Goal: Task Accomplishment & Management: Manage account settings

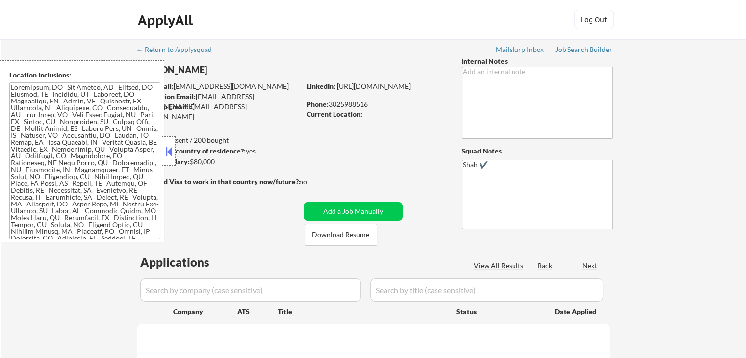
select select ""pending""
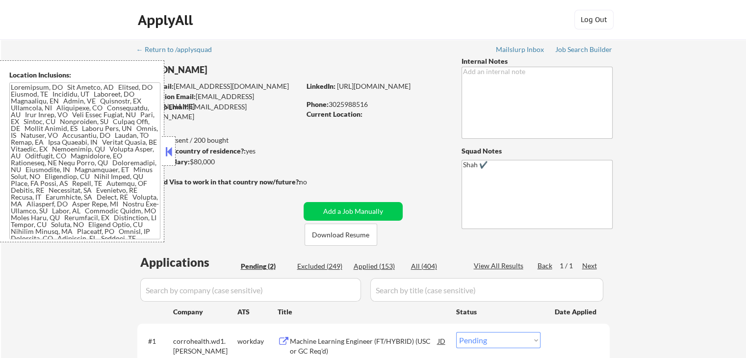
click at [166, 150] on button at bounding box center [168, 151] width 11 height 15
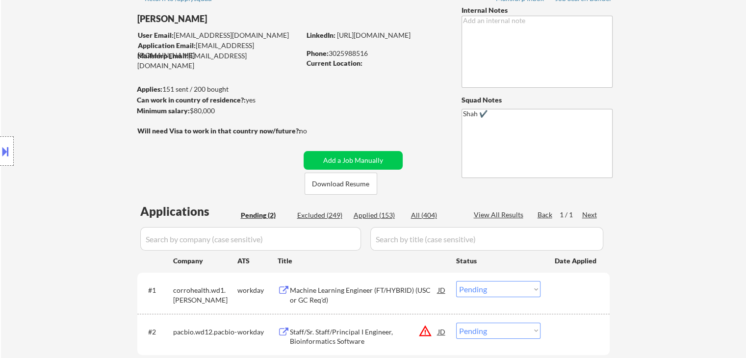
scroll to position [147, 0]
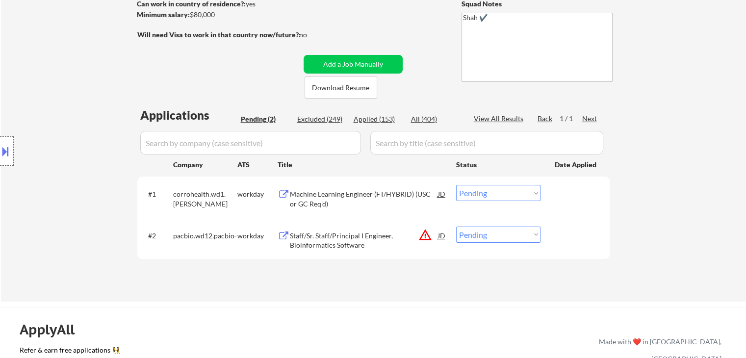
click at [332, 191] on div "Machine Learning Engineer (FT/HYBRID) (USC or GC Req'd)" at bounding box center [364, 198] width 148 height 19
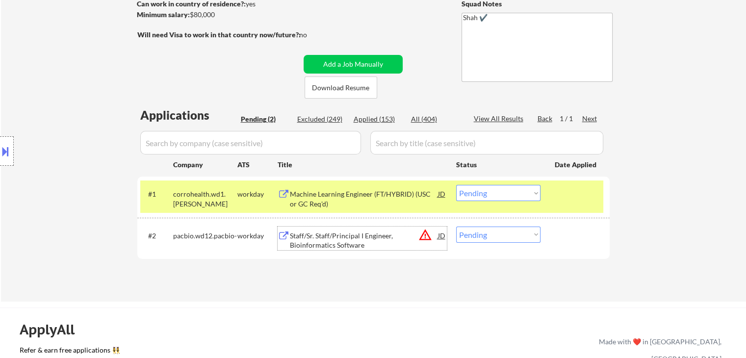
click at [336, 236] on div "Staff/Sr. Staff/Principal I Engineer, Bioinformatics Software" at bounding box center [364, 240] width 148 height 19
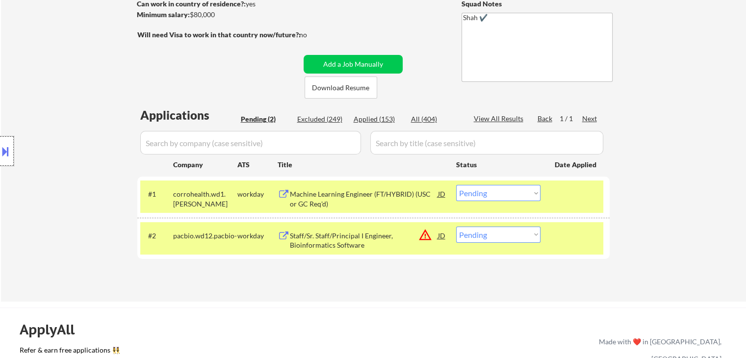
click at [13, 153] on div at bounding box center [7, 150] width 14 height 29
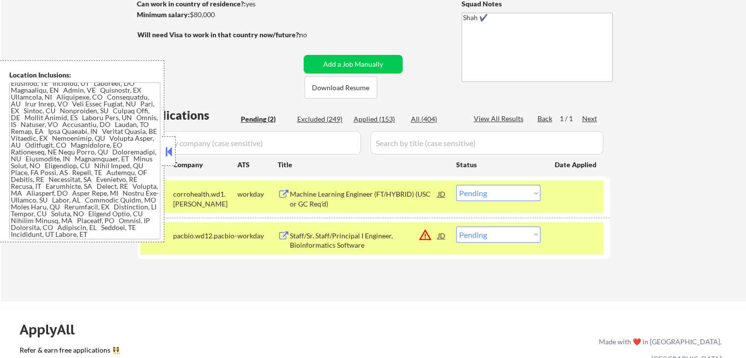
scroll to position [17, 0]
click at [516, 236] on select "Choose an option... Pending Applied Excluded (Questions) Excluded (Expired) Exc…" at bounding box center [498, 235] width 84 height 16
select select ""excluded__location_""
click at [456, 227] on select "Choose an option... Pending Applied Excluded (Questions) Excluded (Expired) Exc…" at bounding box center [498, 235] width 84 height 16
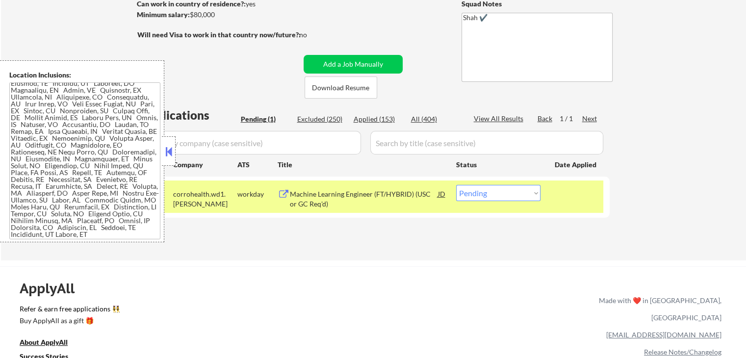
click at [172, 156] on button at bounding box center [168, 151] width 11 height 15
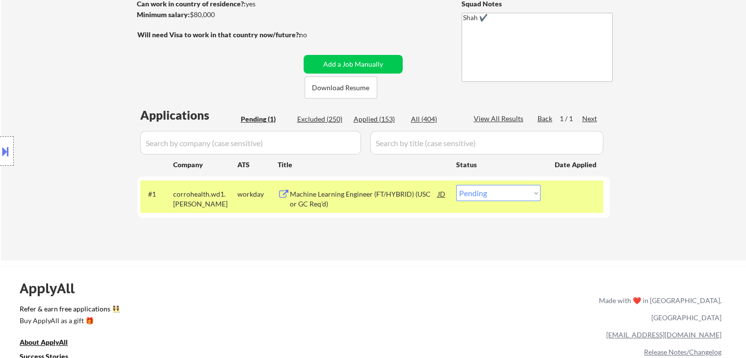
click at [483, 186] on select "Choose an option... Pending Applied Excluded (Questions) Excluded (Expired) Exc…" at bounding box center [498, 193] width 84 height 16
click at [456, 185] on select "Choose an option... Pending Applied Excluded (Questions) Excluded (Expired) Exc…" at bounding box center [498, 193] width 84 height 16
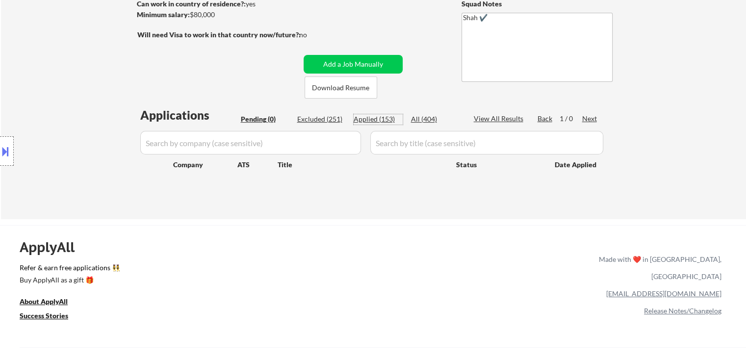
click at [377, 119] on div "Applied (153)" at bounding box center [378, 119] width 49 height 10
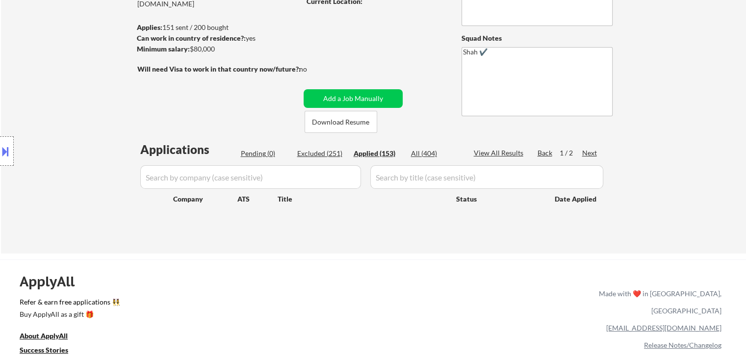
scroll to position [49, 0]
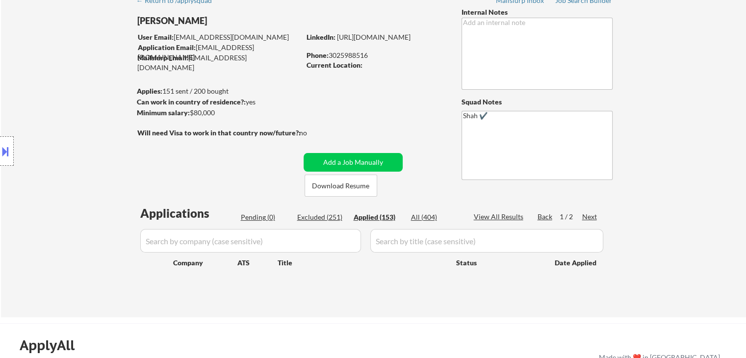
select select ""applied""
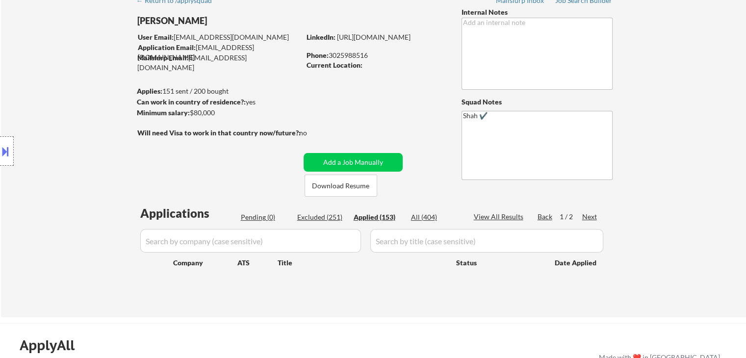
select select ""applied""
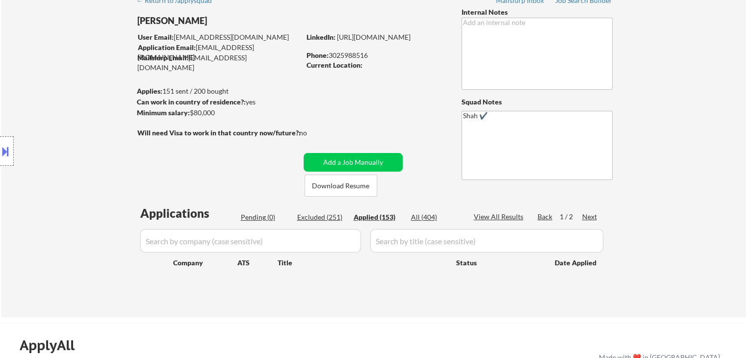
select select ""applied""
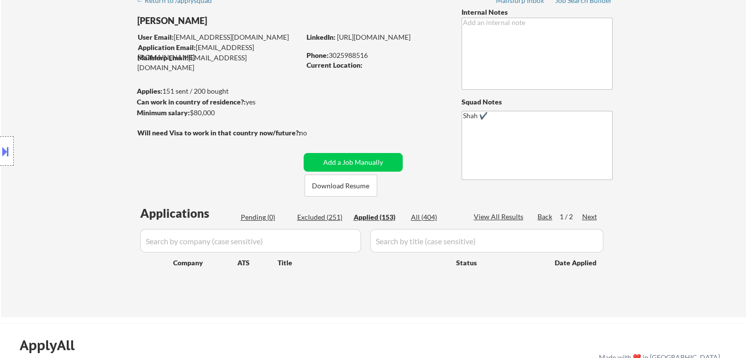
select select ""applied""
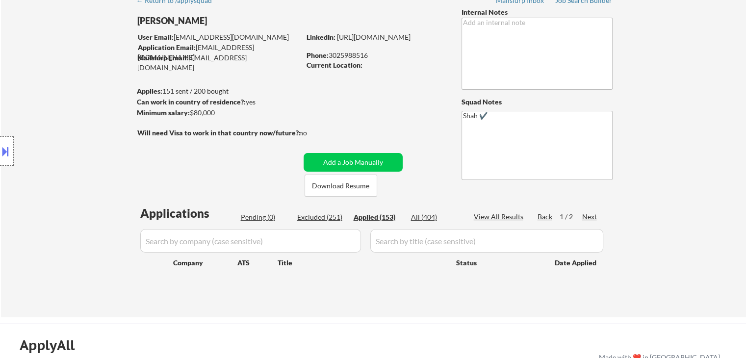
select select ""applied""
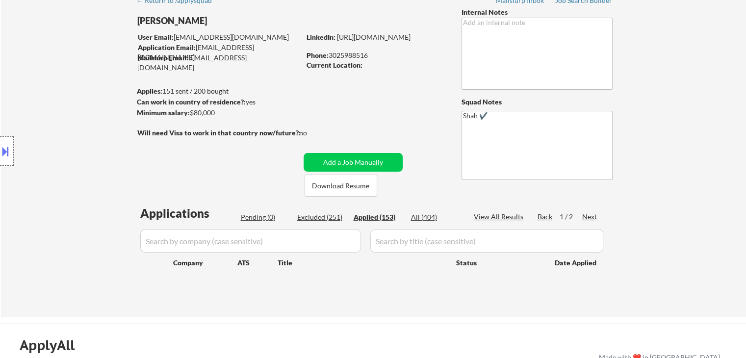
select select ""applied""
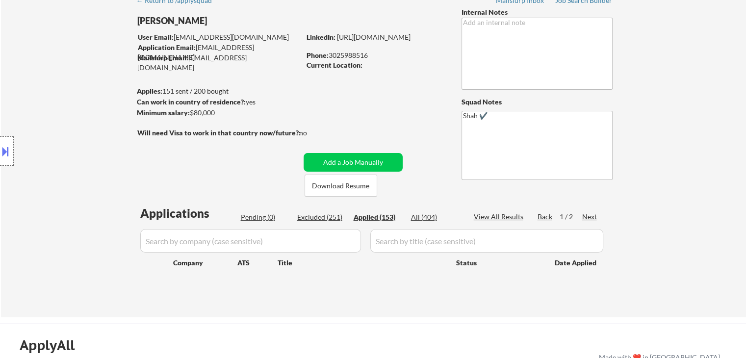
select select ""applied""
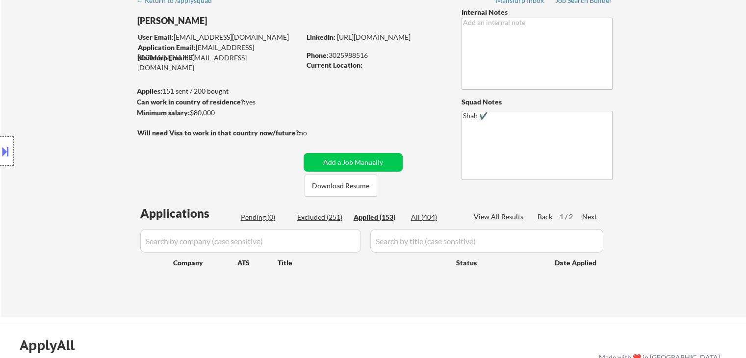
select select ""applied""
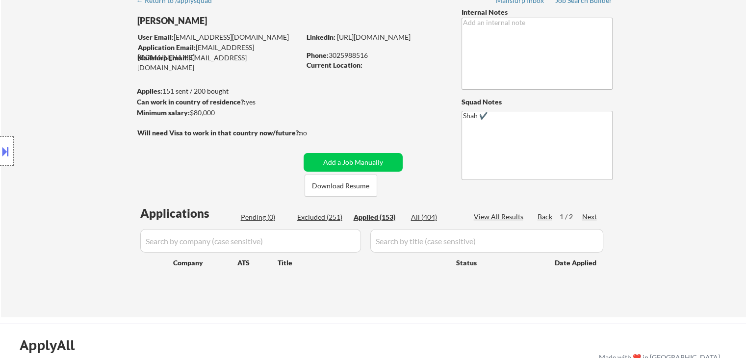
select select ""applied""
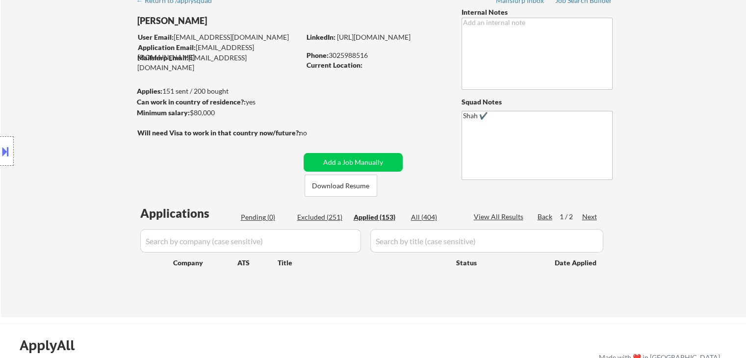
select select ""applied""
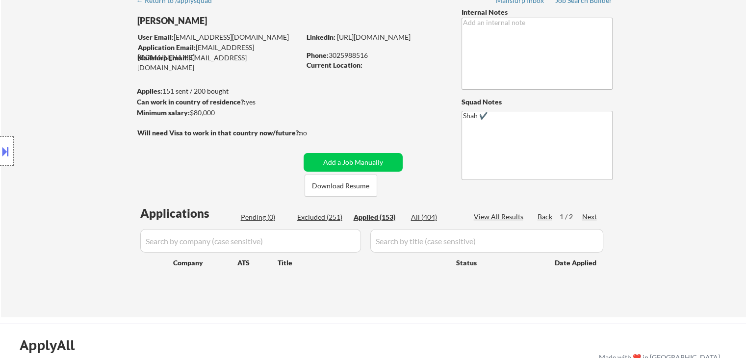
select select ""applied""
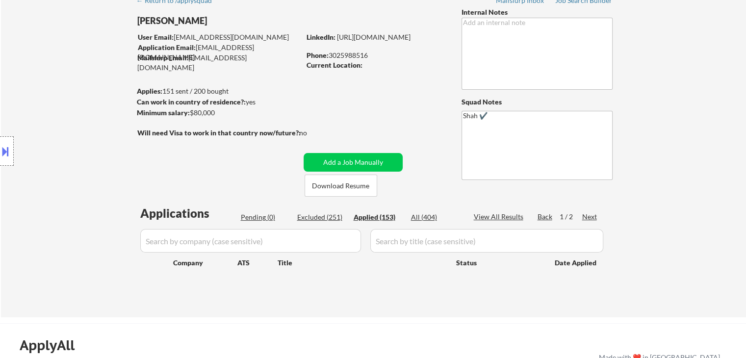
select select ""applied""
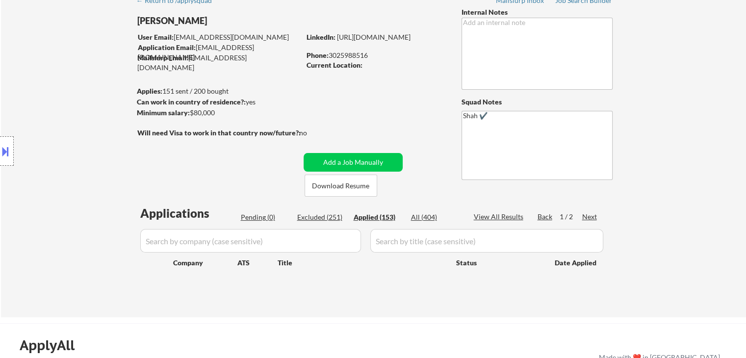
select select ""applied""
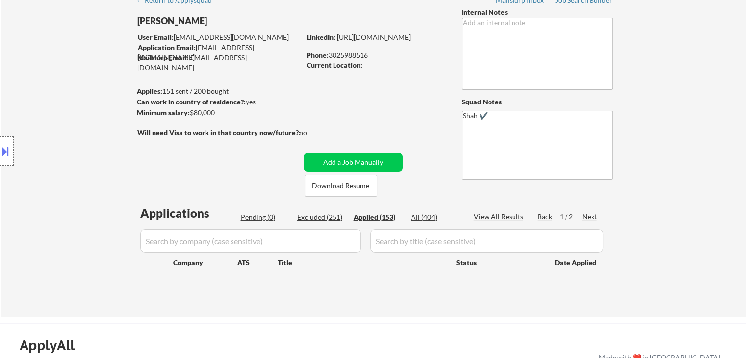
select select ""applied""
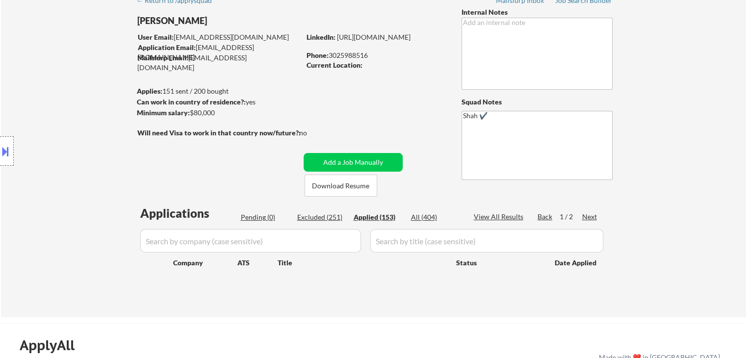
select select ""applied""
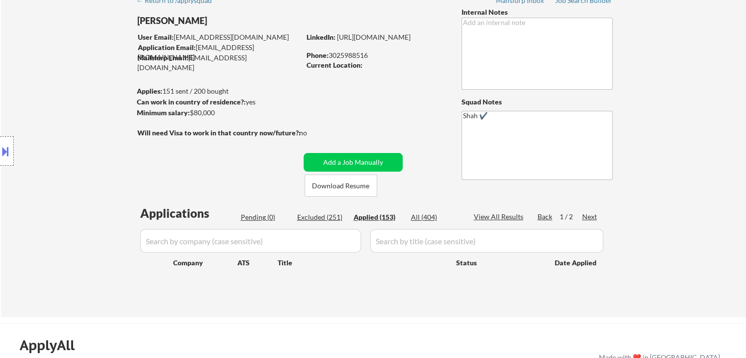
select select ""applied""
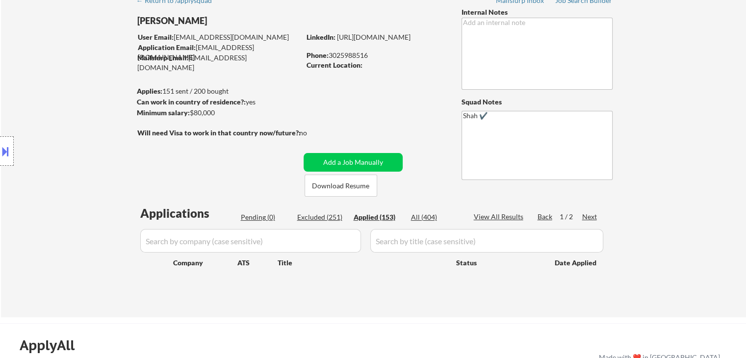
select select ""applied""
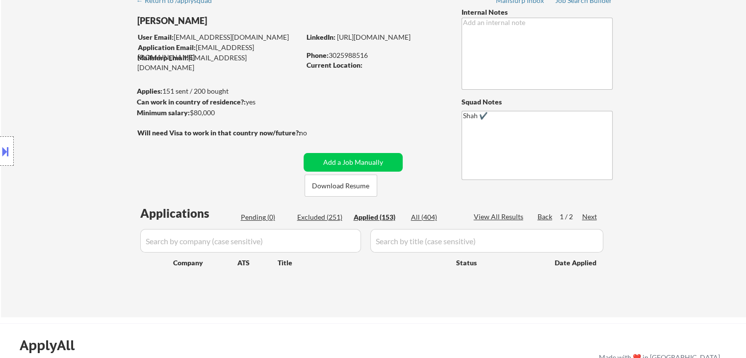
select select ""applied""
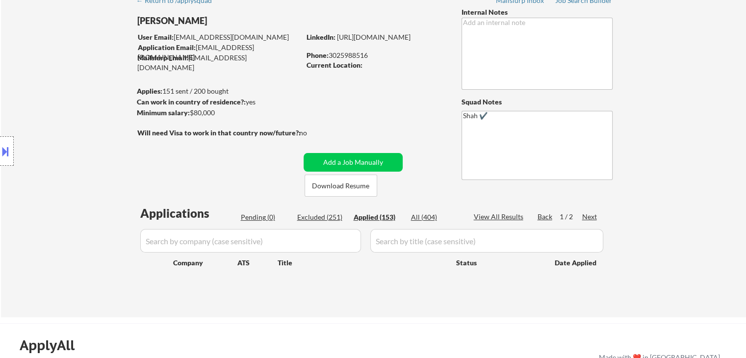
select select ""applied""
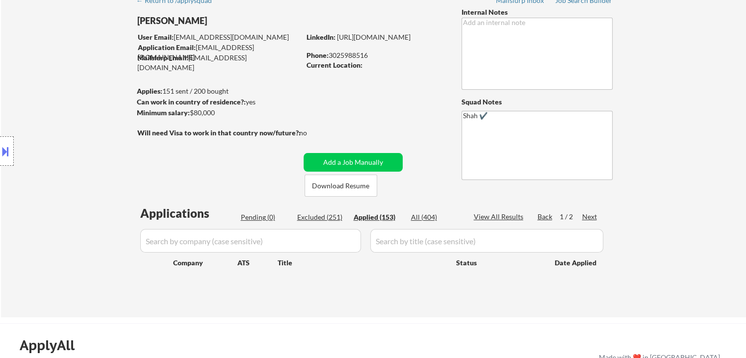
select select ""applied""
